Goal: Transaction & Acquisition: Obtain resource

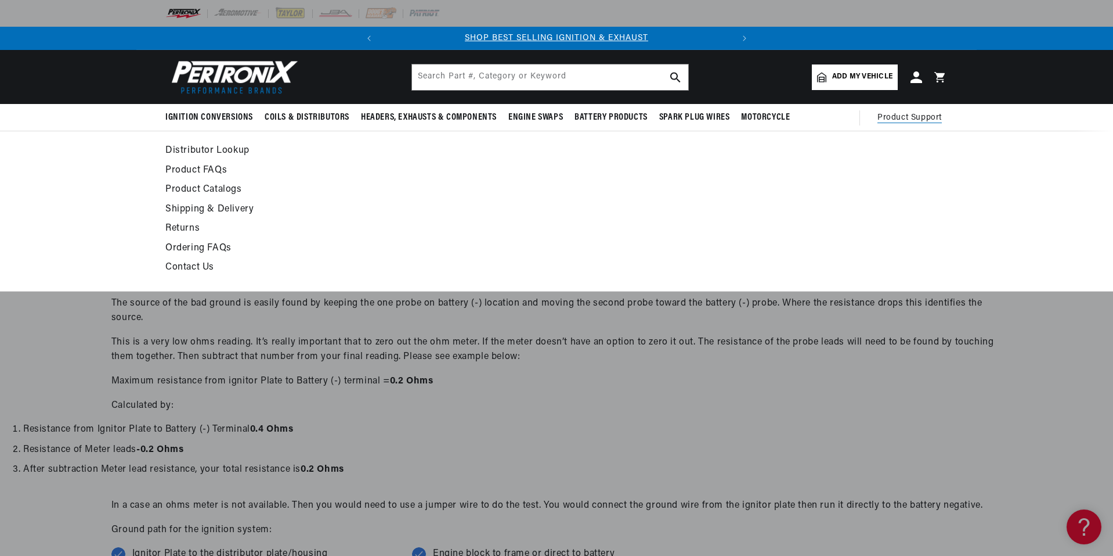
click at [655, 210] on link "Shipping & Delivery" at bounding box center [450, 209] width 571 height 16
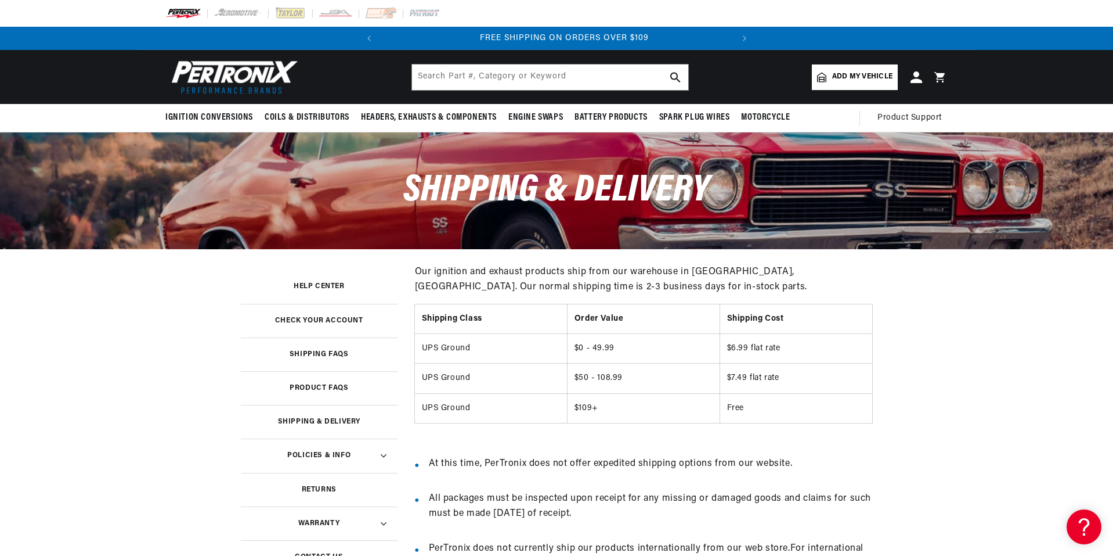
scroll to position [0, 352]
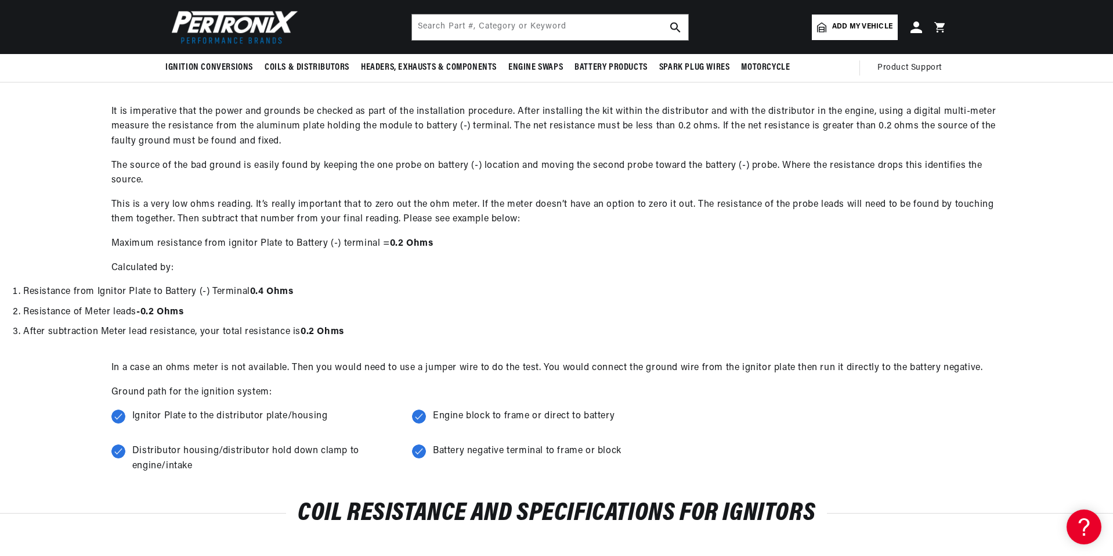
scroll to position [124, 0]
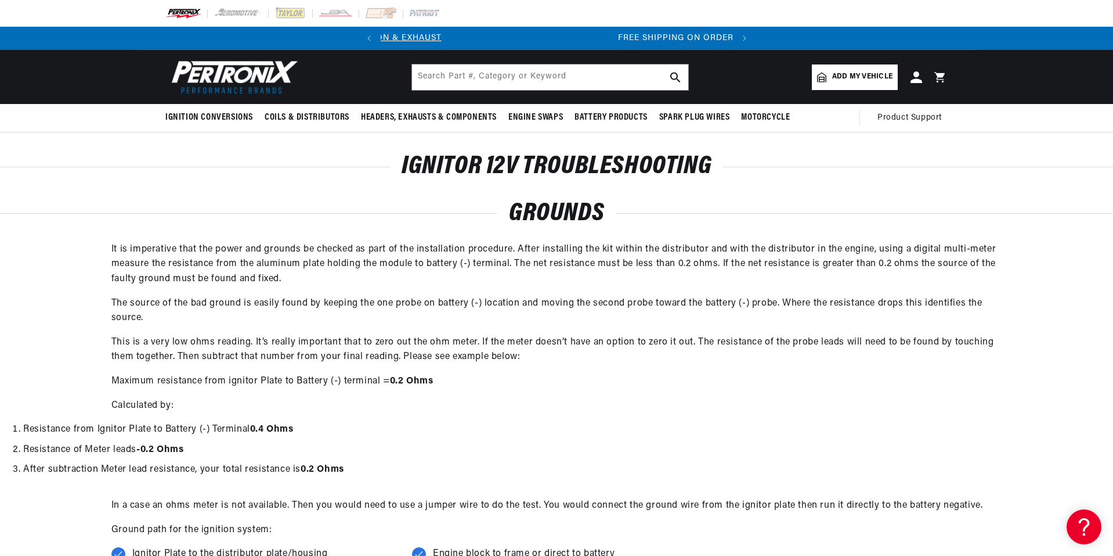
scroll to position [0, 352]
click at [491, 81] on input "text" at bounding box center [550, 77] width 276 height 26
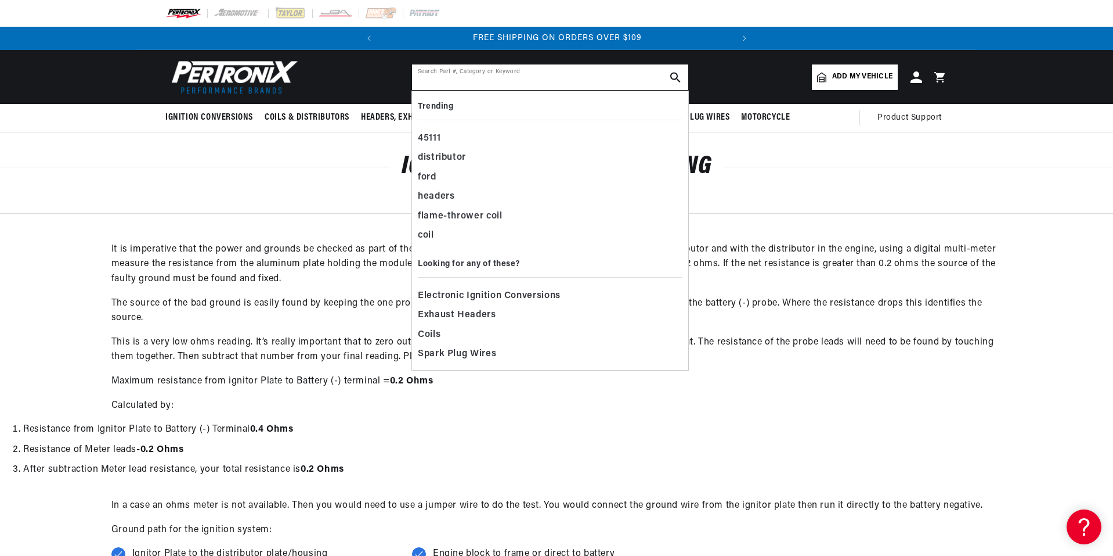
paste input "Pertronix 91481 Ignitor II"
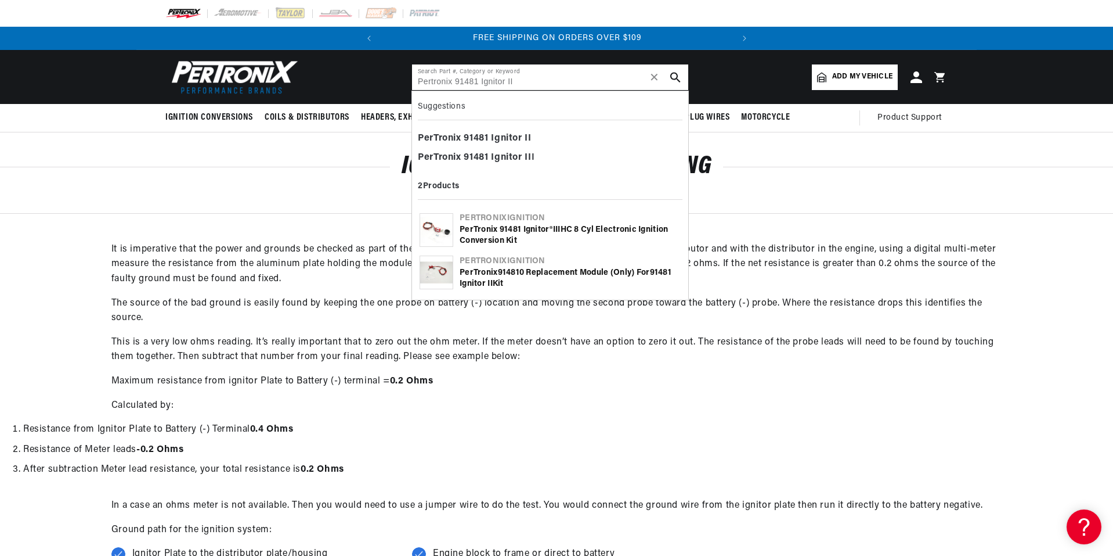
type input "Pertronix 91481 Ignitor II"
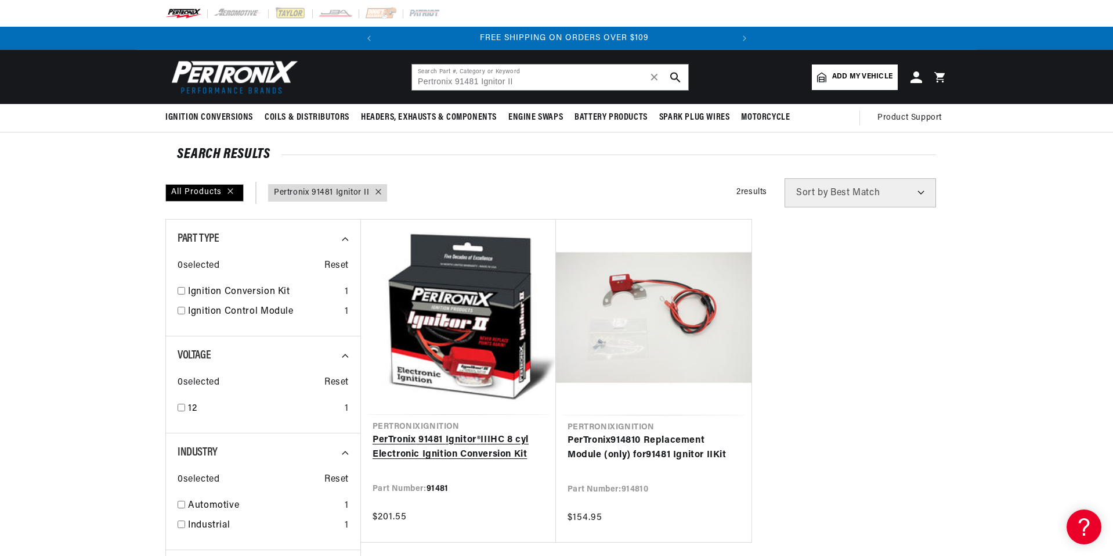
scroll to position [0, 352]
click at [438, 457] on link "PerTronix 91481 Ignitor ® II IHC 8 cyl Electronic Ignition Conversion Kit" at bounding box center [459, 447] width 172 height 30
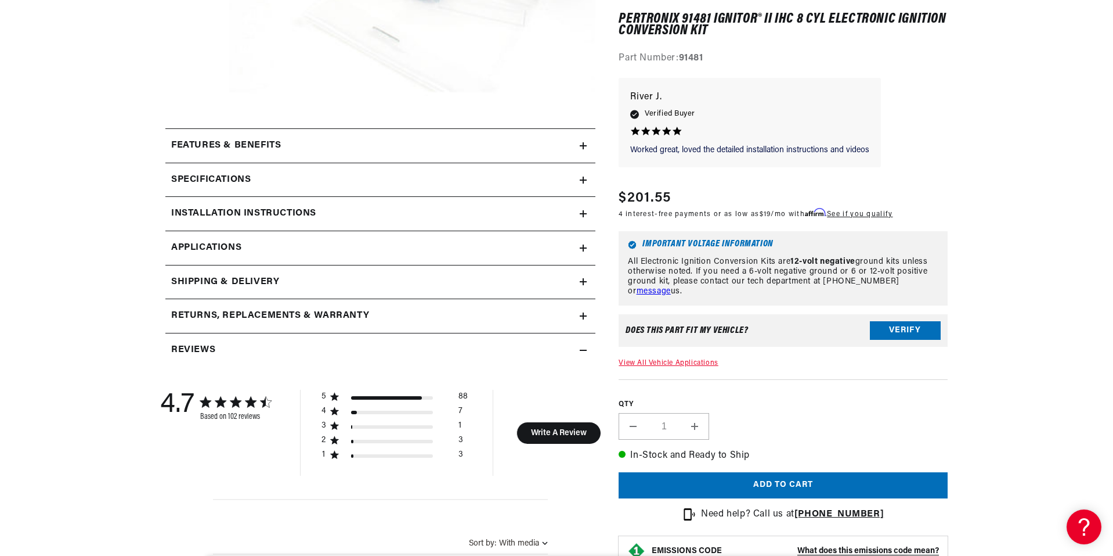
scroll to position [0, 352]
click at [584, 209] on summary "Installation instructions" at bounding box center [380, 214] width 430 height 34
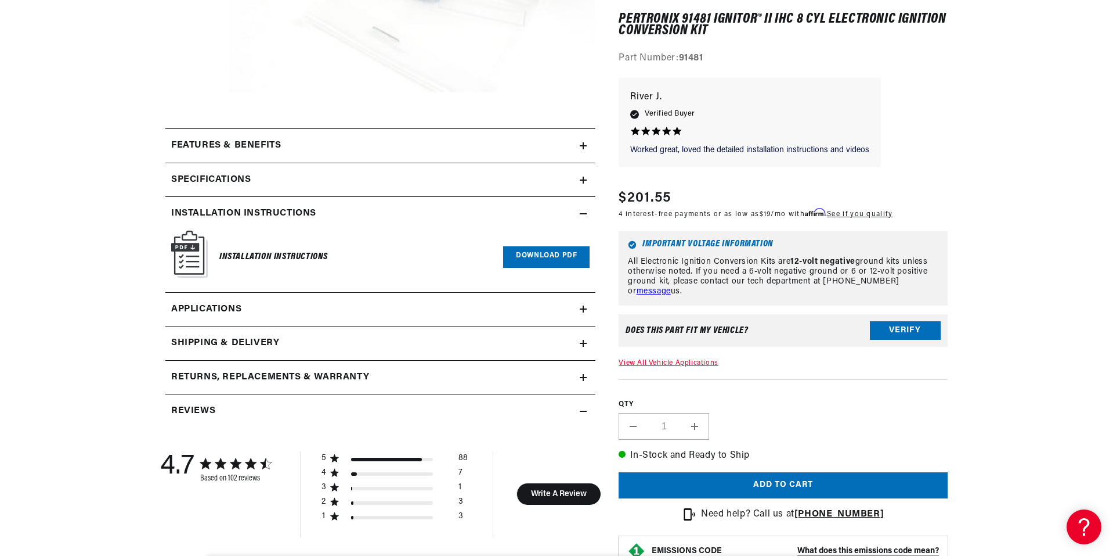
click at [540, 258] on link "Download PDF" at bounding box center [546, 256] width 86 height 21
